Goal: Task Accomplishment & Management: Complete application form

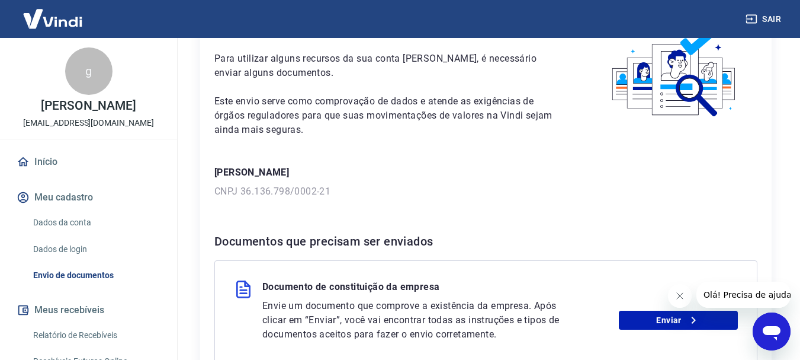
scroll to position [178, 0]
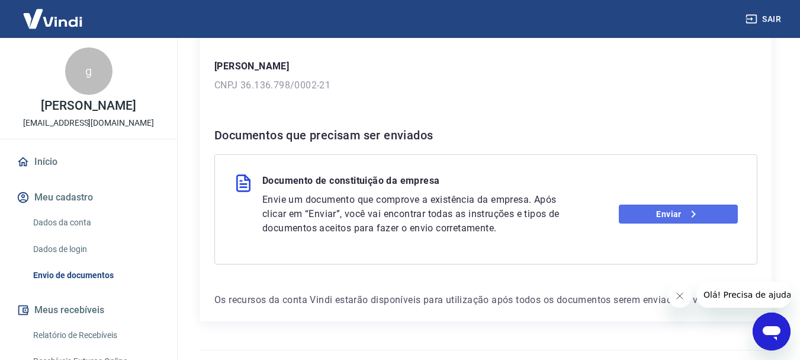
click at [626, 209] on link "Enviar" at bounding box center [678, 213] width 119 height 19
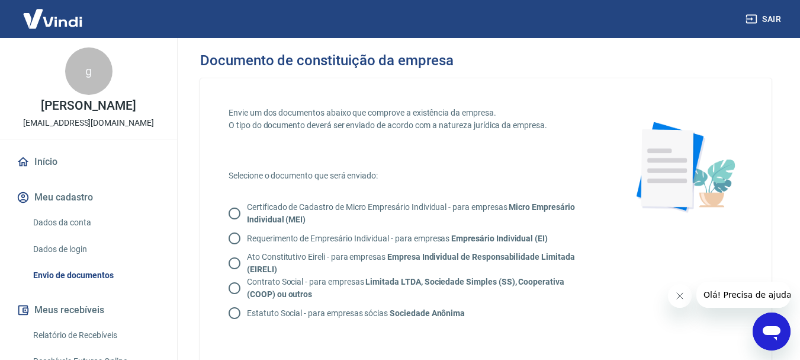
scroll to position [59, 0]
